Goal: Find specific page/section: Find specific page/section

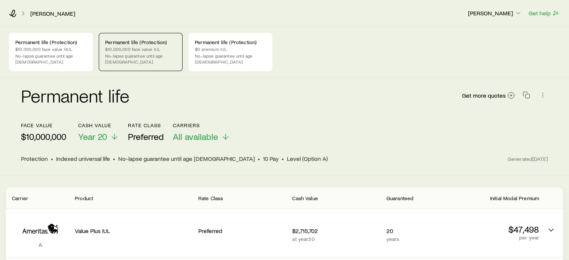
click at [157, 55] on p "No-lapse guarantee until age [DEMOGRAPHIC_DATA]" at bounding box center [140, 59] width 71 height 12
click at [218, 52] on div "Permanent life (Protection) $0 premium IUL No-lapse guarantee until age [DEMOGR…" at bounding box center [230, 52] width 84 height 38
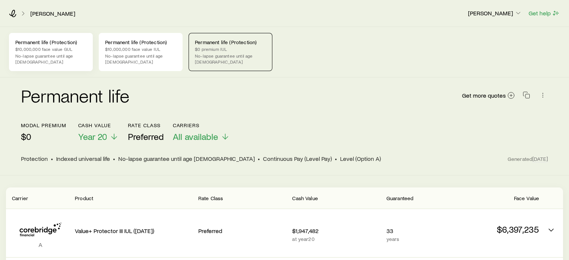
click at [56, 47] on p "$10,000,000 face value GUL" at bounding box center [50, 49] width 71 height 6
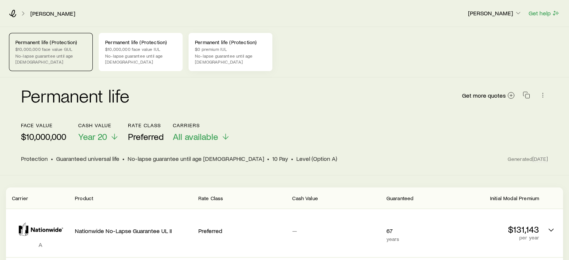
click at [226, 50] on p "$0 premium IUL" at bounding box center [230, 49] width 71 height 6
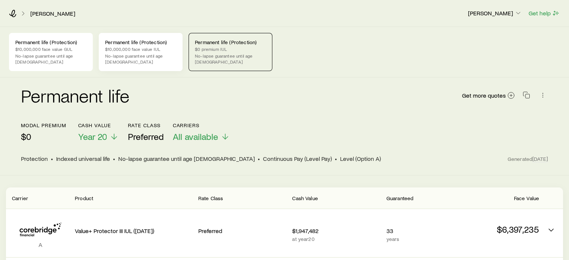
click at [162, 46] on p "$10,000,000 face value IUL" at bounding box center [140, 49] width 71 height 6
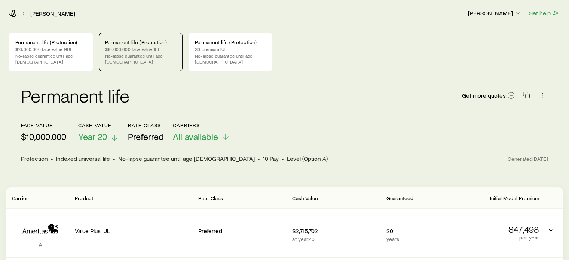
click at [104, 132] on span "Year 20" at bounding box center [92, 136] width 29 height 10
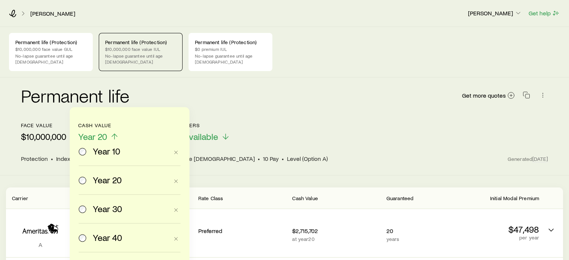
click at [102, 150] on span "Year 10" at bounding box center [106, 151] width 27 height 10
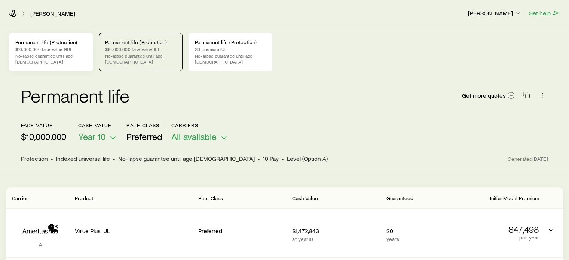
click at [61, 56] on p "No-lapse guarantee until age [DEMOGRAPHIC_DATA]" at bounding box center [50, 59] width 71 height 12
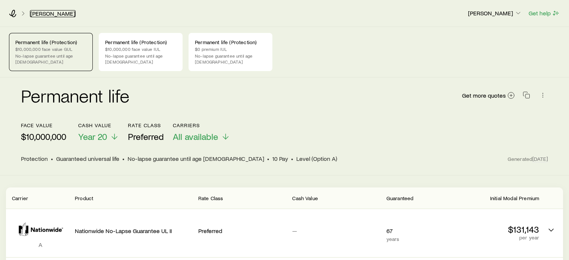
click at [46, 14] on link "[PERSON_NAME]" at bounding box center [53, 13] width 46 height 7
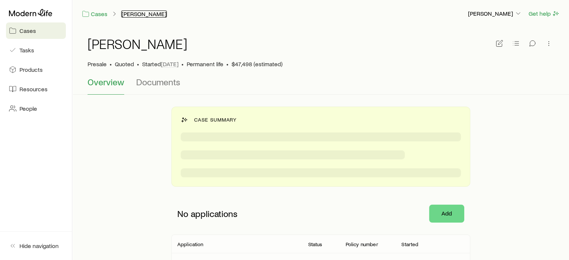
click at [129, 15] on button "[PERSON_NAME]" at bounding box center [144, 13] width 46 height 7
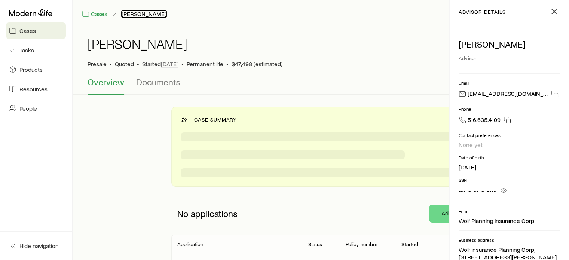
click at [135, 15] on button "[PERSON_NAME]" at bounding box center [144, 13] width 46 height 7
click at [553, 9] on icon "button" at bounding box center [553, 11] width 9 height 9
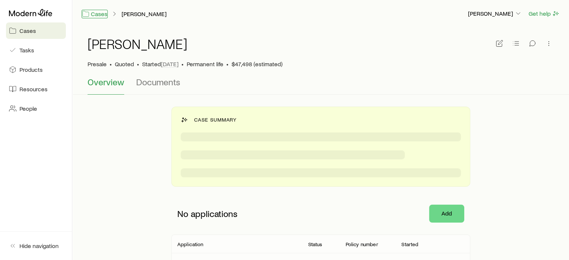
click at [98, 16] on link "Cases" at bounding box center [95, 14] width 26 height 9
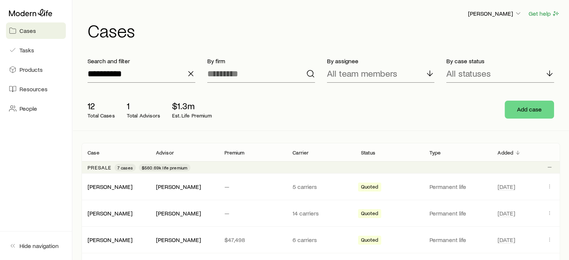
scroll to position [75, 0]
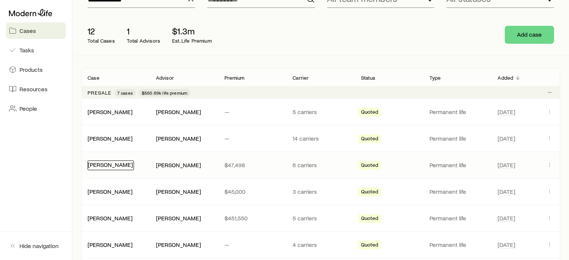
click at [131, 165] on link "[PERSON_NAME]" at bounding box center [110, 164] width 45 height 7
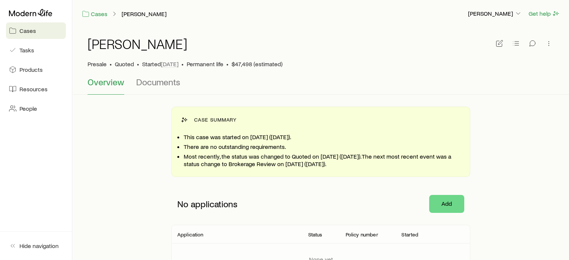
scroll to position [37, 0]
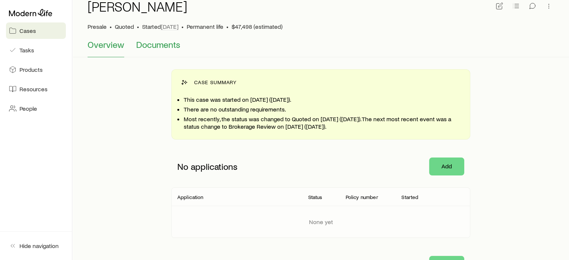
click at [146, 47] on span "Documents" at bounding box center [158, 44] width 44 height 10
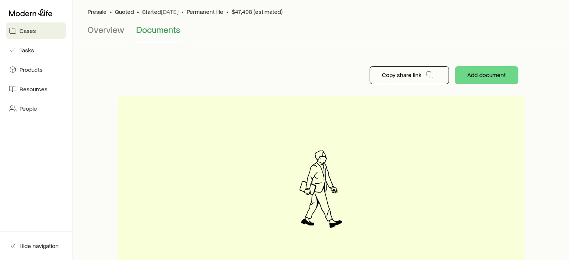
scroll to position [160, 0]
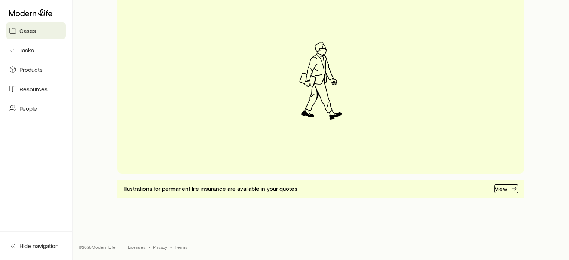
click at [498, 190] on p "View" at bounding box center [500, 188] width 13 height 7
